Goal: Check status: Check status

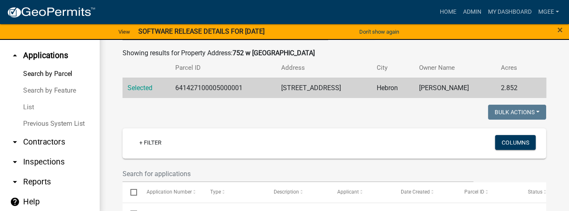
scroll to position [10, 0]
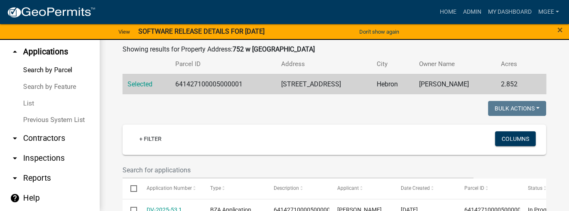
click at [44, 141] on link "arrow_drop_down Contractors" at bounding box center [50, 138] width 100 height 20
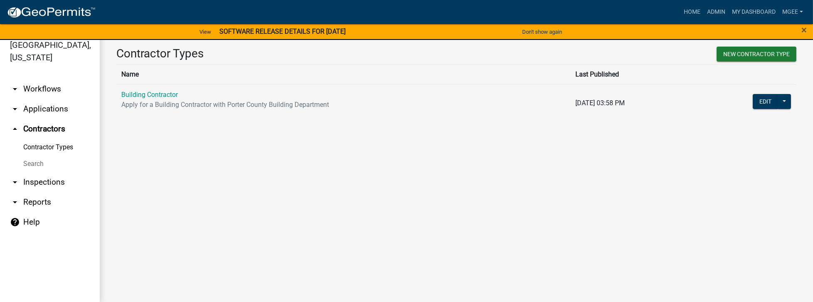
click at [38, 155] on link "Search" at bounding box center [50, 163] width 100 height 17
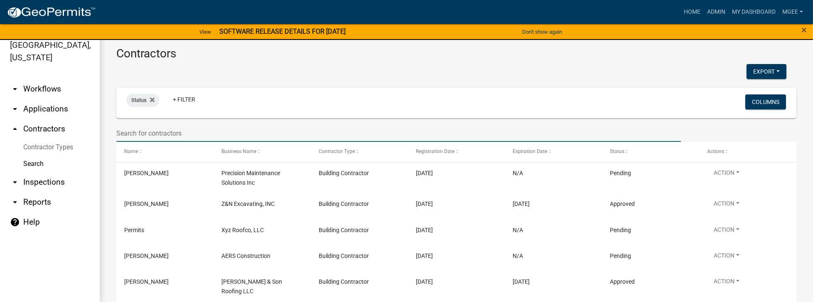
click at [127, 132] on input "text" at bounding box center [398, 133] width 564 height 17
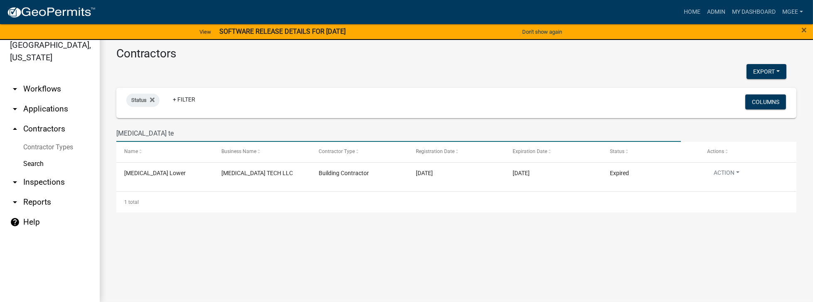
click at [179, 125] on input "naqua te" at bounding box center [398, 133] width 564 height 17
type input "n"
type input "best hvac"
click at [51, 99] on link "arrow_drop_down Applications" at bounding box center [50, 109] width 100 height 20
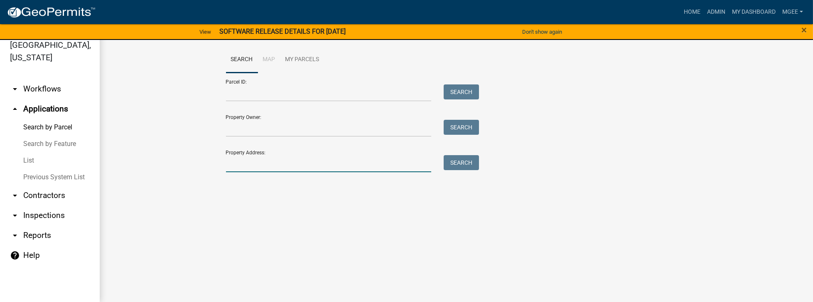
click at [233, 165] on input "Property Address:" at bounding box center [329, 163] width 206 height 17
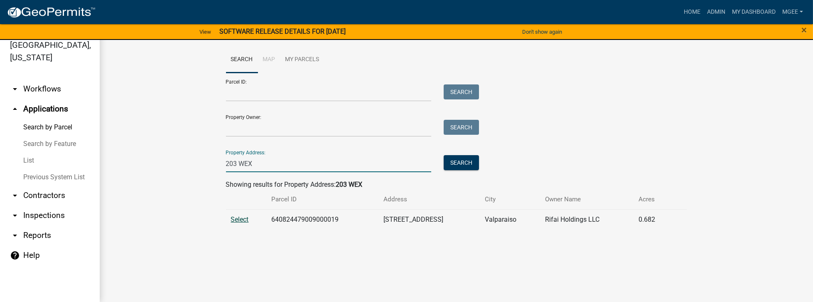
type input "203 WEX"
click at [243, 194] on span "Select" at bounding box center [240, 219] width 18 height 8
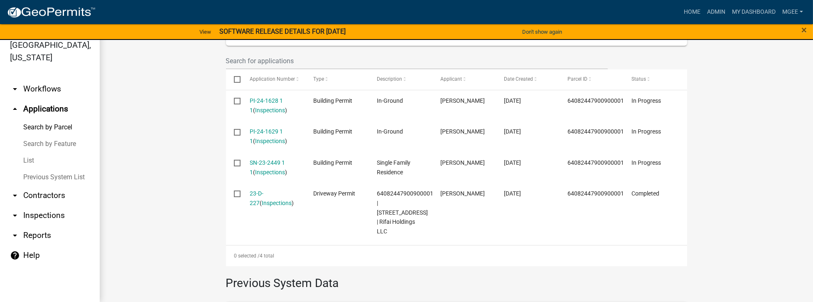
scroll to position [213, 0]
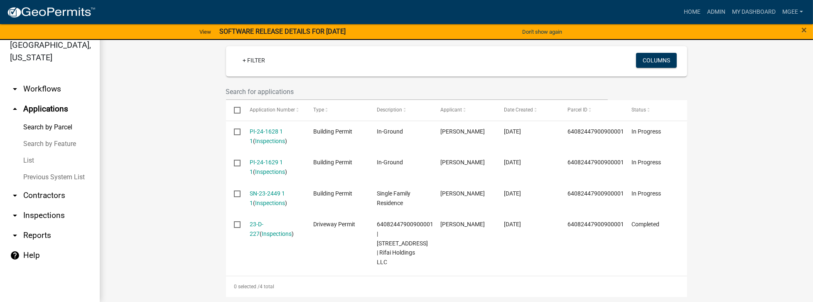
drag, startPoint x: 79, startPoint y: 204, endPoint x: 151, endPoint y: 209, distance: 72.4
click at [151, 194] on wm-workflow-application-search-view "Search Map My Parcels Parcel ID: Search Property Owner: Search Property Address…" at bounding box center [456, 141] width 680 height 616
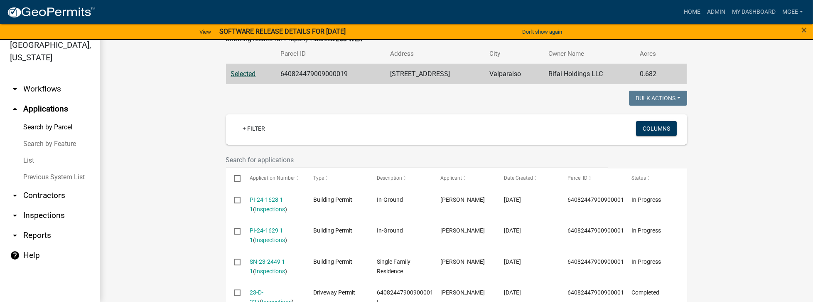
scroll to position [191, 0]
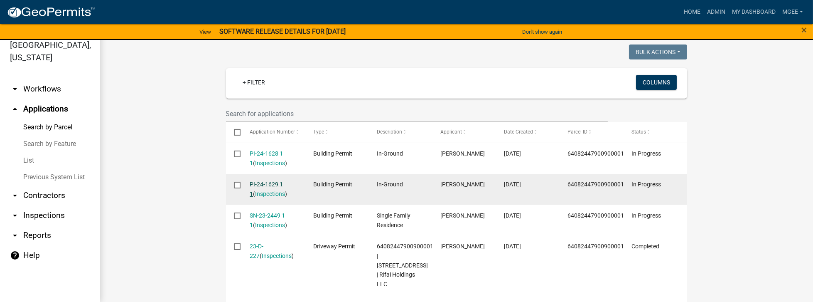
click at [262, 185] on link "PI-24-1629 1 1" at bounding box center [266, 189] width 33 height 16
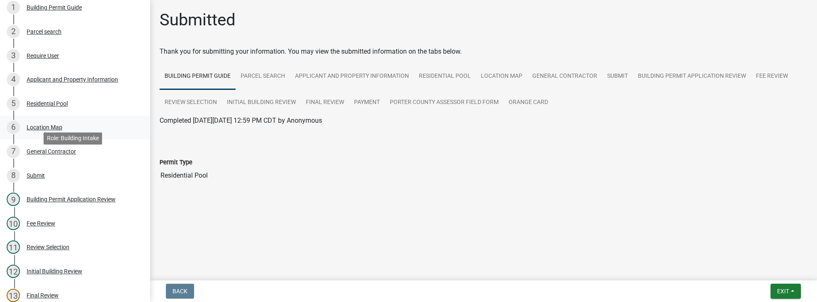
scroll to position [95, 0]
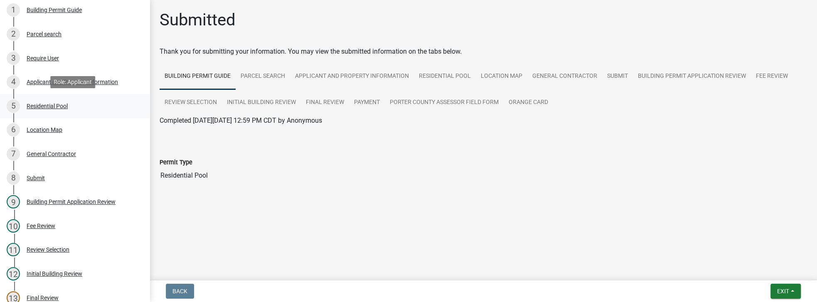
click at [59, 105] on div "Residential Pool" at bounding box center [47, 106] width 41 height 6
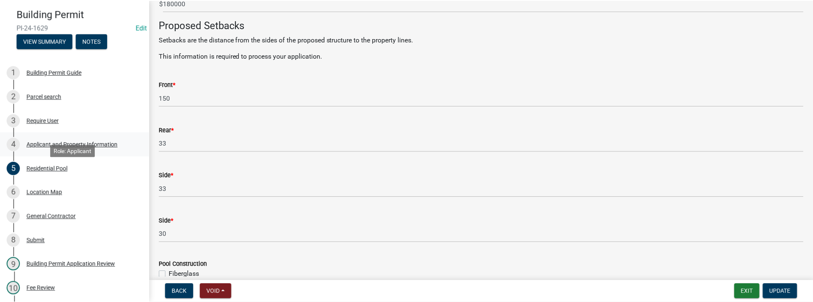
scroll to position [0, 0]
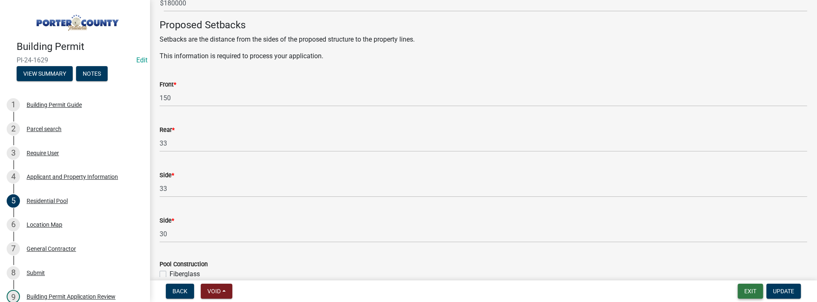
click at [278, 194] on button "Exit" at bounding box center [749, 290] width 25 height 15
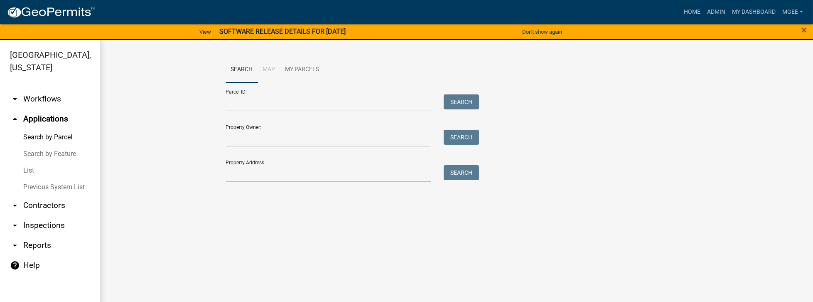
click at [158, 173] on wm-workflow-application-search-view "Search Map My Parcels Parcel ID: Search Property Owner: Search Property Address…" at bounding box center [456, 122] width 680 height 133
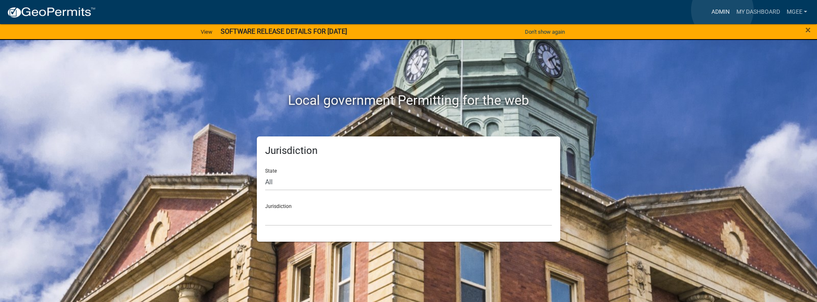
drag, startPoint x: 722, startPoint y: 10, endPoint x: 614, endPoint y: 21, distance: 108.1
click at [722, 10] on link "Admin" at bounding box center [719, 12] width 25 height 16
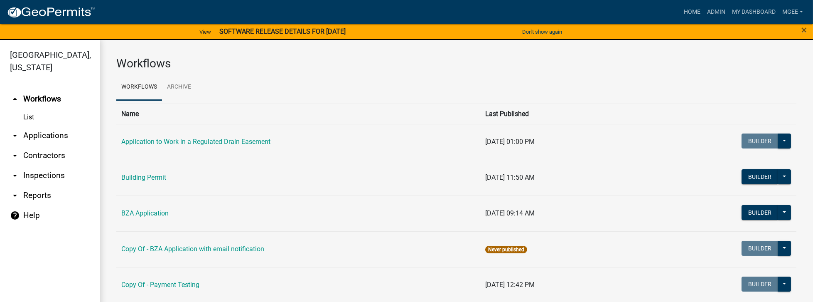
click at [49, 127] on link "arrow_drop_down Applications" at bounding box center [50, 135] width 100 height 20
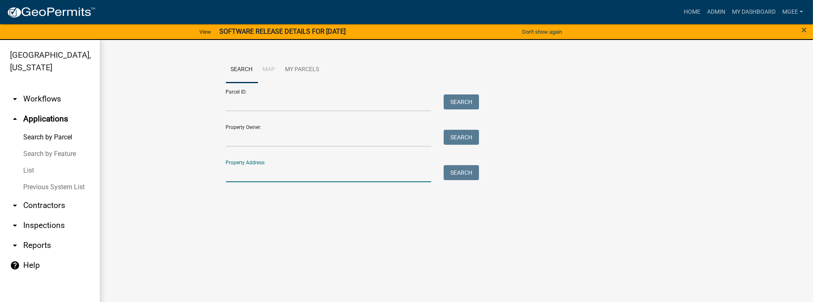
click at [259, 177] on input "Property Address:" at bounding box center [329, 173] width 206 height 17
type input "203 WEX"
click at [448, 172] on button "Search" at bounding box center [461, 172] width 35 height 15
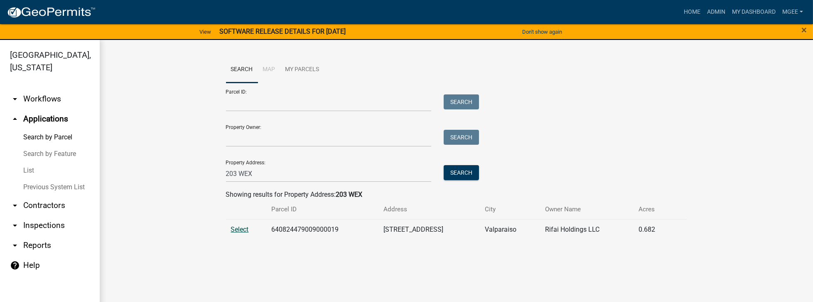
click at [245, 227] on span "Select" at bounding box center [240, 229] width 18 height 8
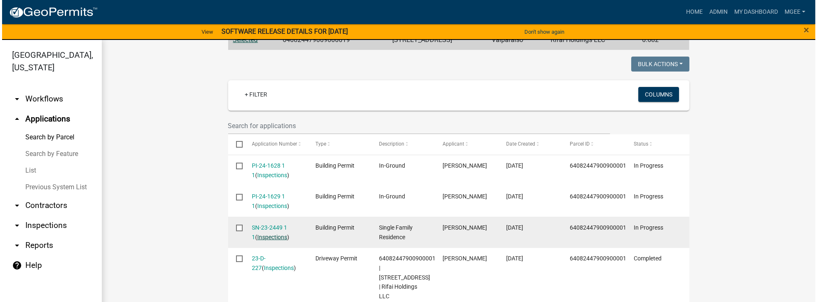
scroll to position [190, 0]
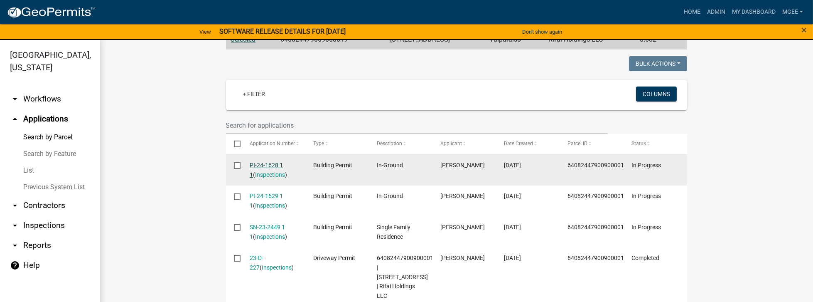
click at [263, 162] on link "PI-24-1628 1 1" at bounding box center [266, 170] width 33 height 16
